Goal: Task Accomplishment & Management: Use online tool/utility

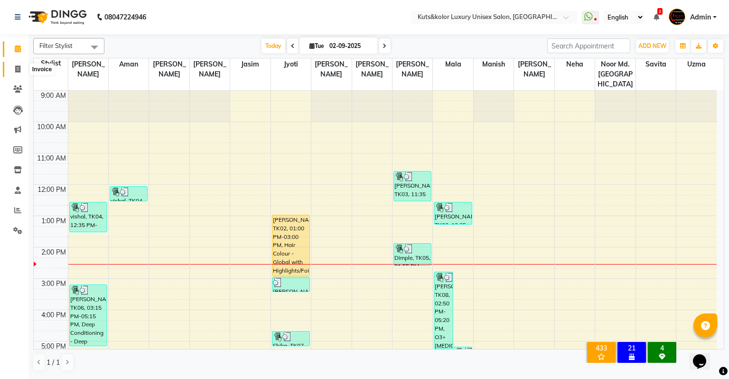
click at [15, 73] on icon at bounding box center [17, 69] width 5 height 7
select select "4172"
select select "service"
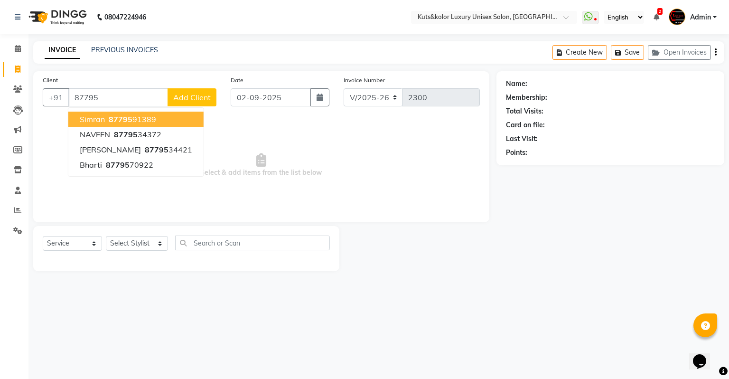
click at [152, 119] on ngb-highlight "87795 91389" at bounding box center [131, 118] width 49 height 9
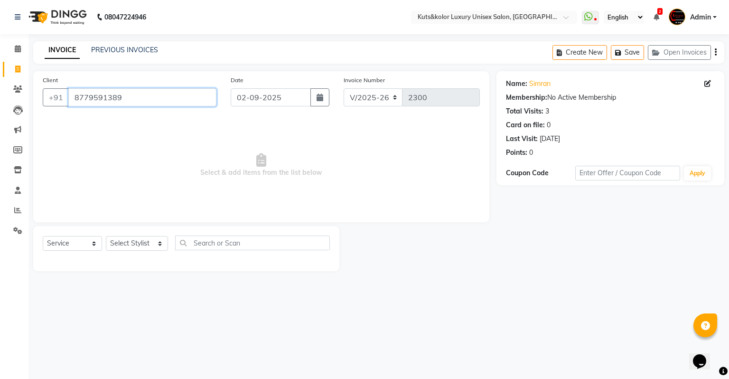
click at [146, 94] on input "8779591389" at bounding box center [142, 97] width 148 height 18
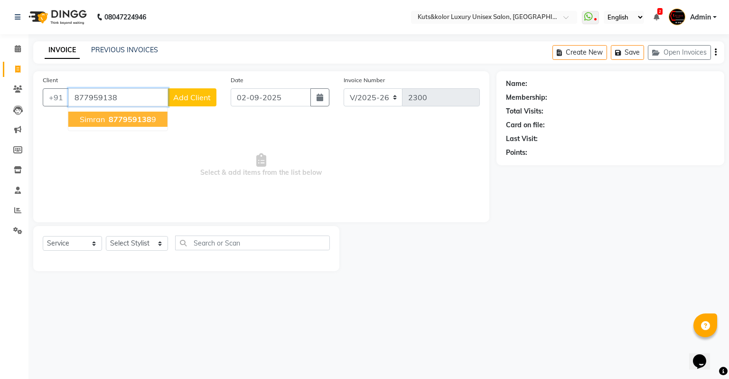
click at [146, 116] on span "877959138" at bounding box center [130, 118] width 43 height 9
type input "8779591389"
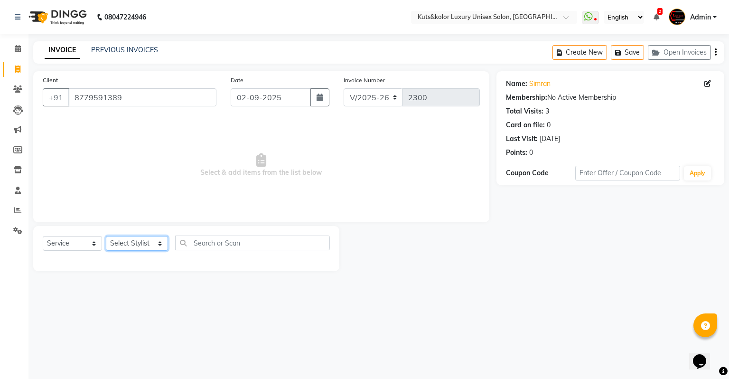
click at [141, 242] on select "Select Stylist [PERSON_NAME] [PERSON_NAME] [PERSON_NAME] [PERSON_NAME] [PERSON_…" at bounding box center [137, 243] width 62 height 15
select select "22535"
click at [106, 237] on select "Select Stylist [PERSON_NAME] [PERSON_NAME] [PERSON_NAME] [PERSON_NAME] [PERSON_…" at bounding box center [137, 243] width 62 height 15
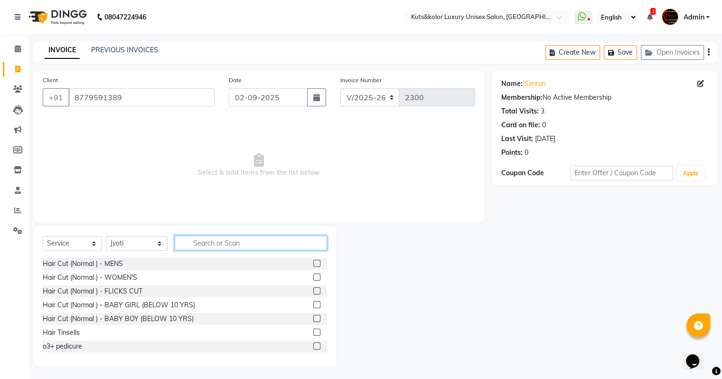
click at [200, 241] on input "text" at bounding box center [251, 243] width 152 height 15
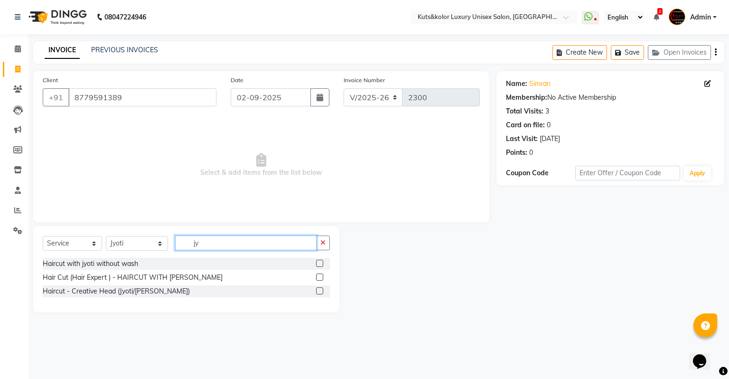
type input "jy"
click at [320, 264] on label at bounding box center [319, 263] width 7 height 7
click at [320, 264] on input "checkbox" at bounding box center [319, 264] width 6 height 6
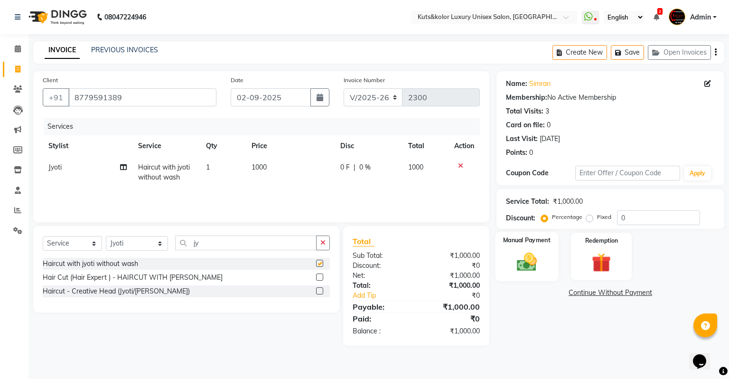
checkbox input "false"
click at [521, 268] on img at bounding box center [527, 262] width 32 height 23
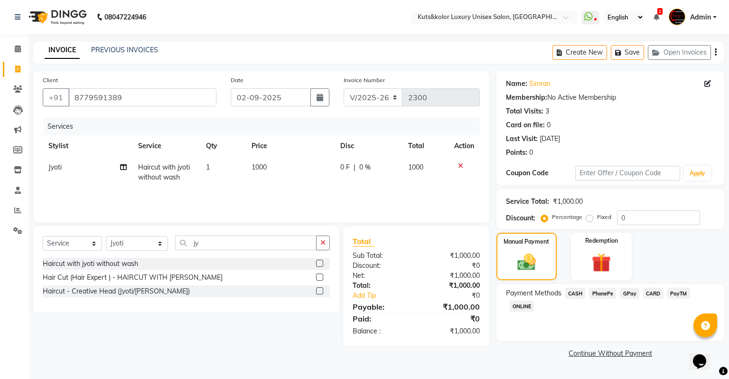
click at [521, 295] on span "CASH" at bounding box center [576, 293] width 20 height 11
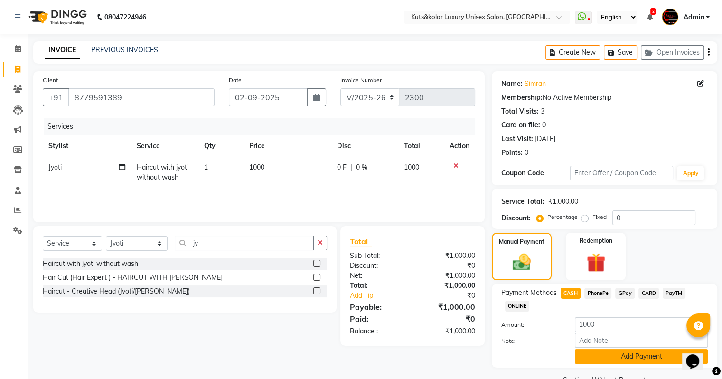
click at [521, 322] on button "Add Payment" at bounding box center [641, 356] width 133 height 15
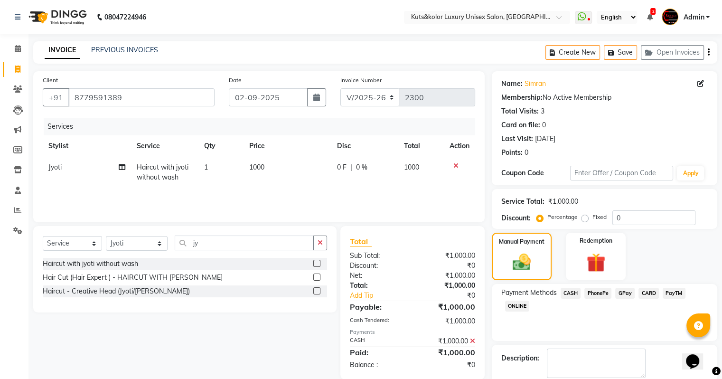
scroll to position [48, 0]
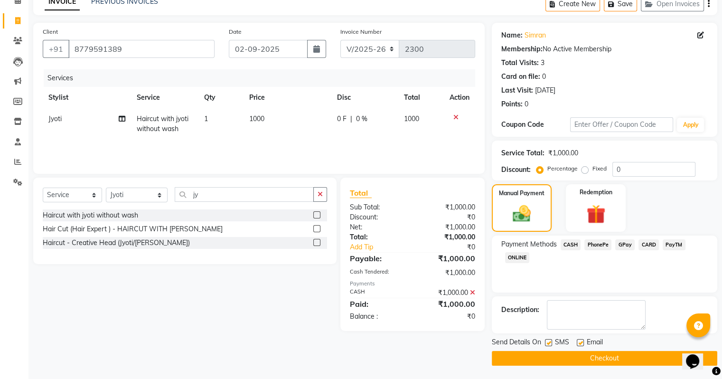
click at [521, 322] on label at bounding box center [548, 342] width 7 height 7
click at [521, 322] on input "checkbox" at bounding box center [548, 343] width 6 height 6
checkbox input "false"
click at [521, 322] on main "INVOICE PREVIOUS INVOICES Create New Save Open Invoices Client [PHONE_NUMBER] D…" at bounding box center [375, 186] width 694 height 387
click at [521, 322] on button "Checkout" at bounding box center [605, 358] width 226 height 15
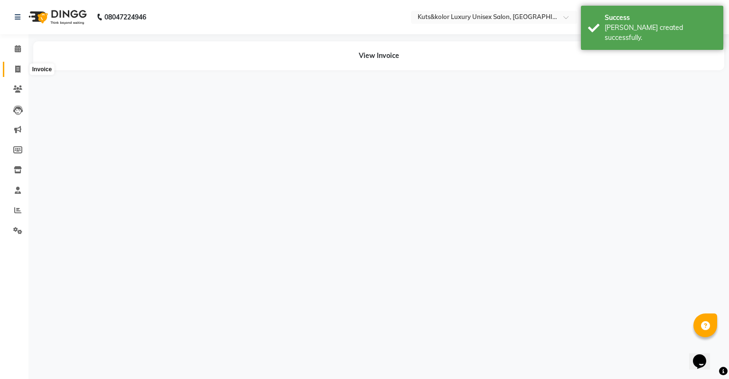
click at [22, 71] on span at bounding box center [17, 69] width 17 height 11
select select "4172"
select select "service"
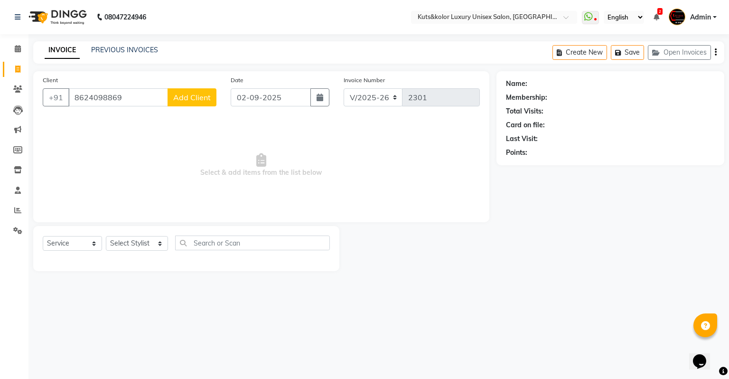
type input "8624098869"
click at [206, 91] on button "Add Client" at bounding box center [192, 97] width 49 height 18
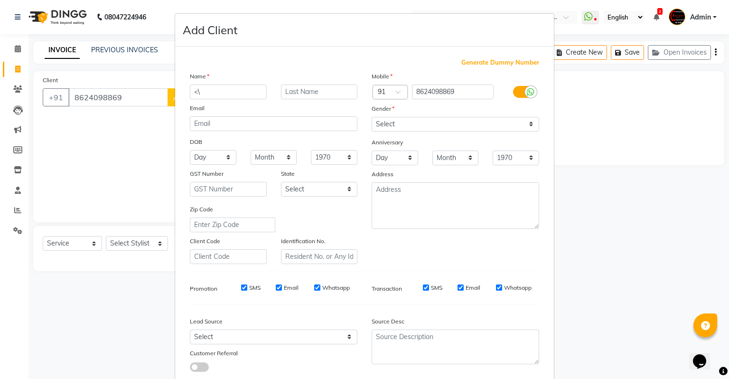
type input "<"
type input "Manbhat"
click at [402, 118] on select "Select [DEMOGRAPHIC_DATA] [DEMOGRAPHIC_DATA] Other Prefer Not To Say" at bounding box center [456, 124] width 168 height 15
select select "[DEMOGRAPHIC_DATA]"
click at [372, 117] on select "Select [DEMOGRAPHIC_DATA] [DEMOGRAPHIC_DATA] Other Prefer Not To Say" at bounding box center [456, 124] width 168 height 15
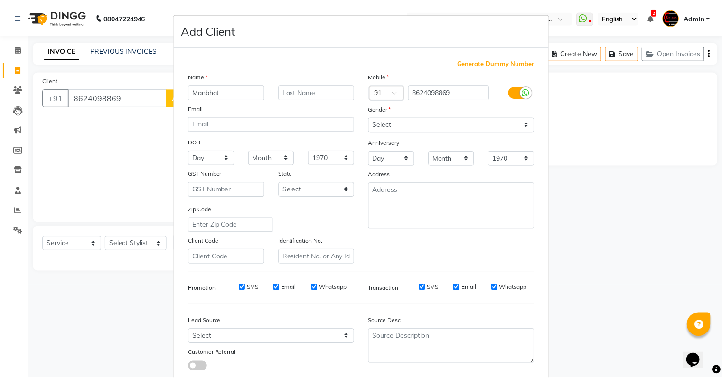
scroll to position [64, 0]
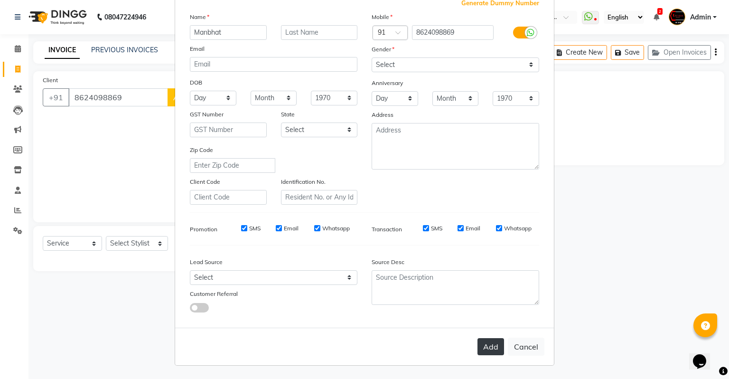
click at [492, 322] on button "Add" at bounding box center [491, 346] width 27 height 17
select select
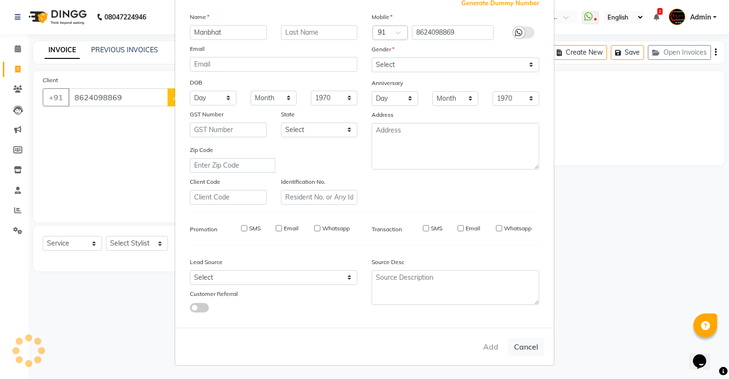
select select
checkbox input "false"
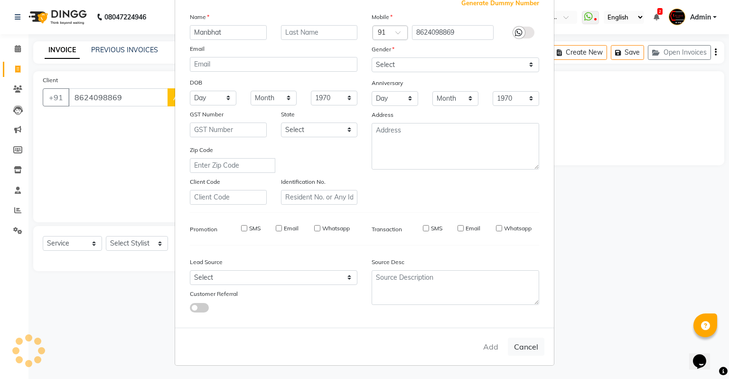
checkbox input "false"
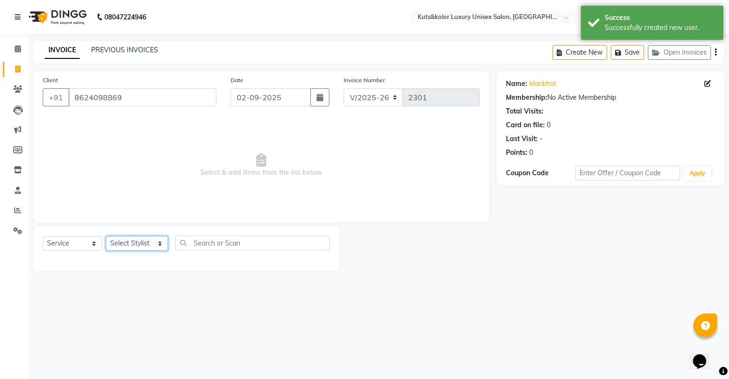
click at [126, 246] on select "Select Stylist [PERSON_NAME] [PERSON_NAME] [PERSON_NAME] [PERSON_NAME] [PERSON_…" at bounding box center [137, 243] width 62 height 15
select select "22558"
click at [106, 237] on select "Select Stylist [PERSON_NAME] [PERSON_NAME] [PERSON_NAME] [PERSON_NAME] [PERSON_…" at bounding box center [137, 243] width 62 height 15
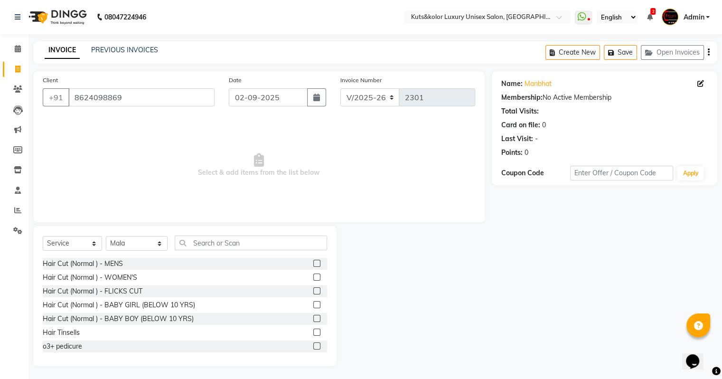
click at [211, 251] on div "Select Service Product Membership Package Voucher Prepaid Gift Card Select Styl…" at bounding box center [185, 247] width 284 height 22
click at [209, 242] on input "text" at bounding box center [251, 243] width 152 height 15
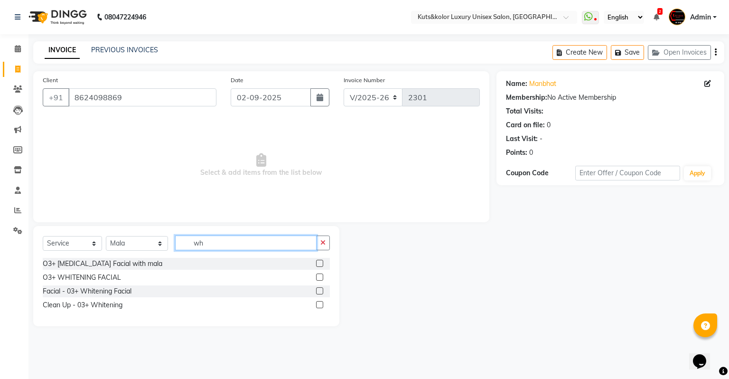
type input "wh"
click at [321, 294] on label at bounding box center [319, 290] width 7 height 7
click at [321, 294] on input "checkbox" at bounding box center [319, 291] width 6 height 6
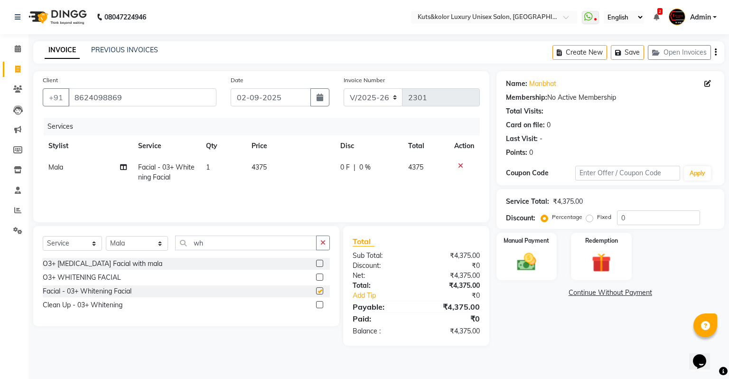
checkbox input "false"
click at [324, 237] on button "button" at bounding box center [323, 243] width 14 height 15
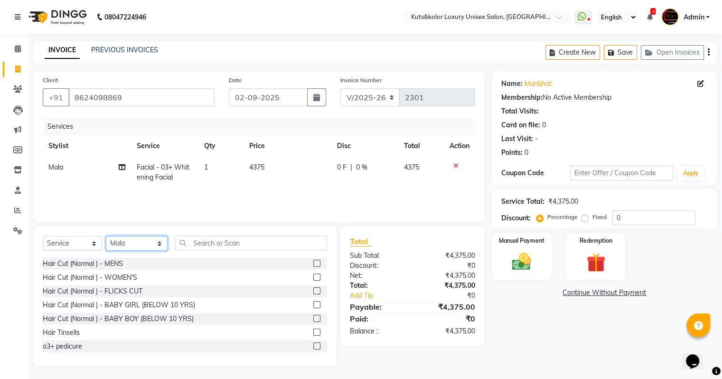
click at [123, 243] on select "Select Stylist [PERSON_NAME] [PERSON_NAME] [PERSON_NAME] [PERSON_NAME] [PERSON_…" at bounding box center [137, 243] width 62 height 15
select select "87418"
click at [106, 237] on select "Select Stylist [PERSON_NAME] [PERSON_NAME] [PERSON_NAME] [PERSON_NAME] [PERSON_…" at bounding box center [137, 243] width 62 height 15
click at [313, 261] on label at bounding box center [316, 263] width 7 height 7
click at [313, 261] on input "checkbox" at bounding box center [316, 264] width 6 height 6
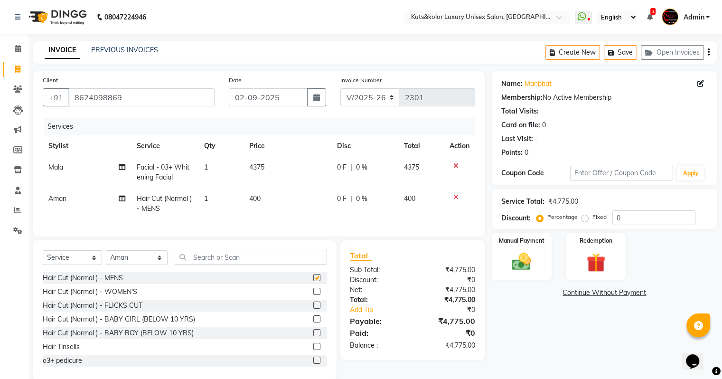
checkbox input "false"
click at [521, 248] on div "Manual Payment" at bounding box center [522, 256] width 62 height 49
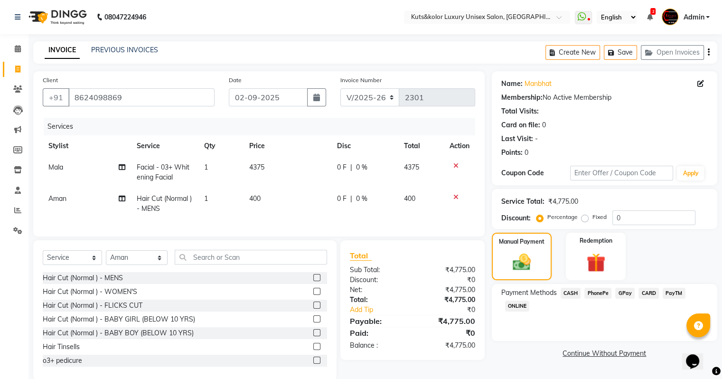
click at [521, 289] on div "CARD" at bounding box center [647, 294] width 24 height 13
click at [521, 294] on span "GPay" at bounding box center [624, 293] width 19 height 11
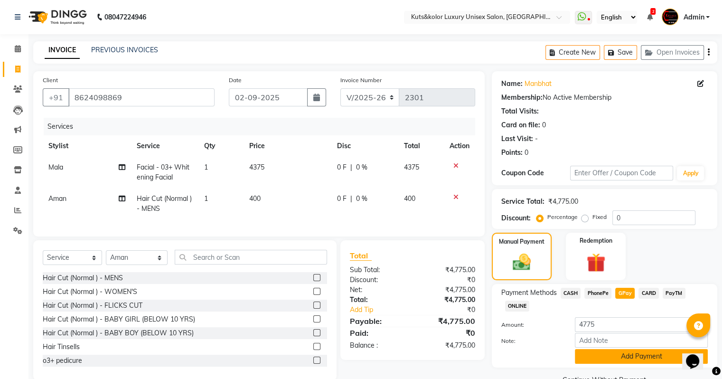
click at [521, 322] on button "Add Payment" at bounding box center [641, 356] width 133 height 15
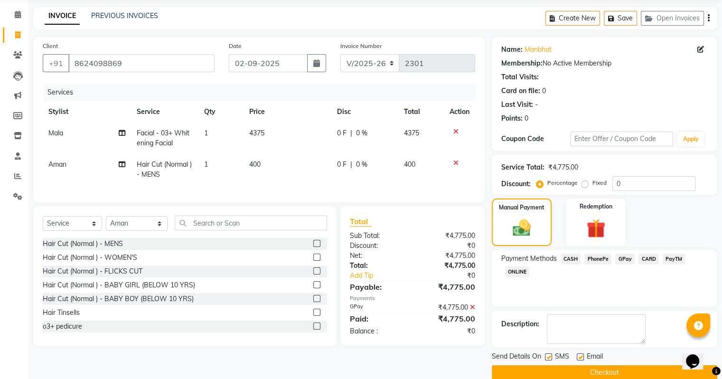
scroll to position [48, 0]
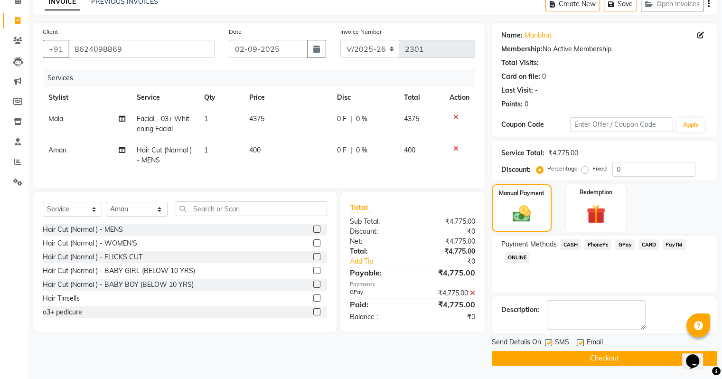
click at [521, 322] on label at bounding box center [548, 342] width 7 height 7
click at [521, 322] on input "checkbox" at bounding box center [548, 343] width 6 height 6
checkbox input "false"
click at [521, 322] on button "Checkout" at bounding box center [605, 358] width 226 height 15
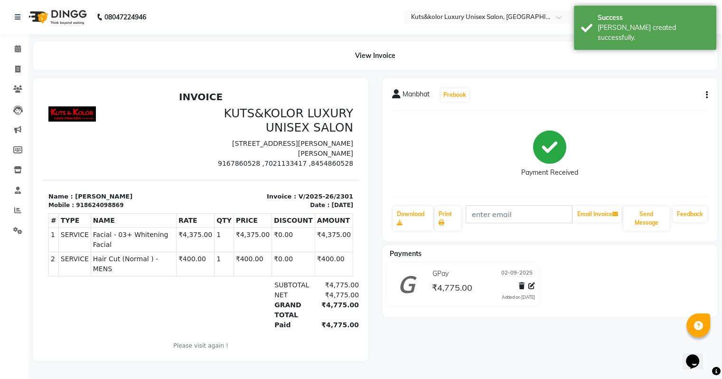
click at [521, 322] on div "Manbhat Prebook Payment Received Download Print Email Invoice Send Message Feed…" at bounding box center [551, 219] width 350 height 283
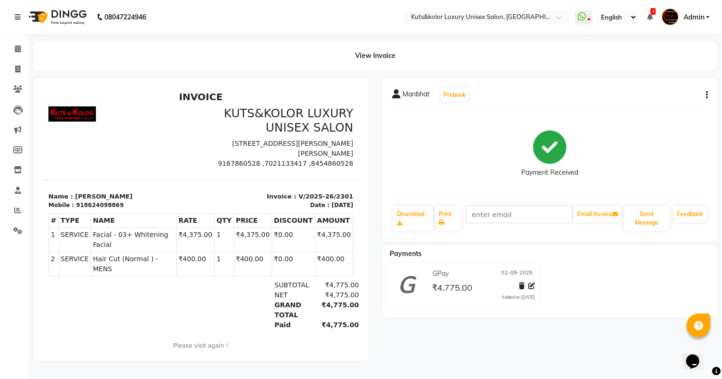
click at [521, 322] on div "Manbhat Prebook Payment Received Download Print Email Invoice Send Message Feed…" at bounding box center [551, 219] width 350 height 283
